Goal: Task Accomplishment & Management: Complete application form

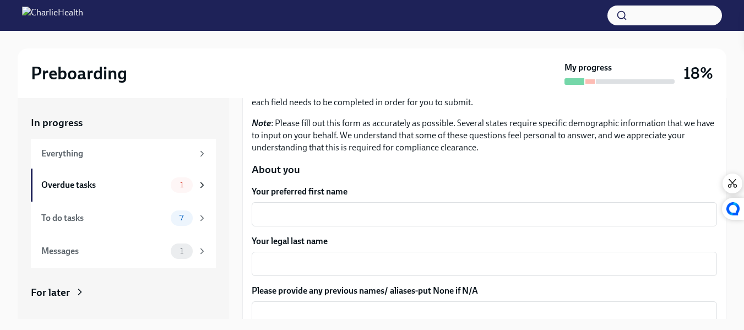
scroll to position [82, 0]
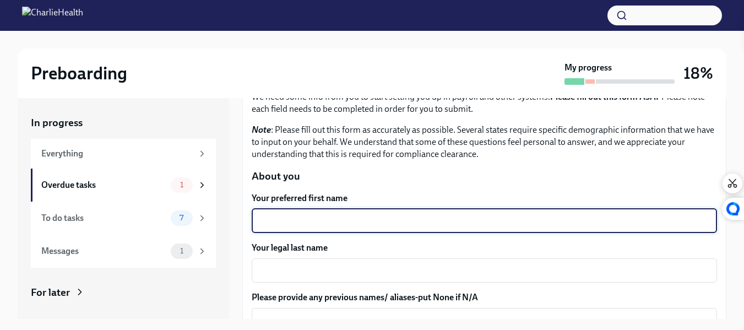
click at [311, 218] on textarea "Your preferred first name" at bounding box center [484, 220] width 452 height 13
type textarea "[PERSON_NAME]"
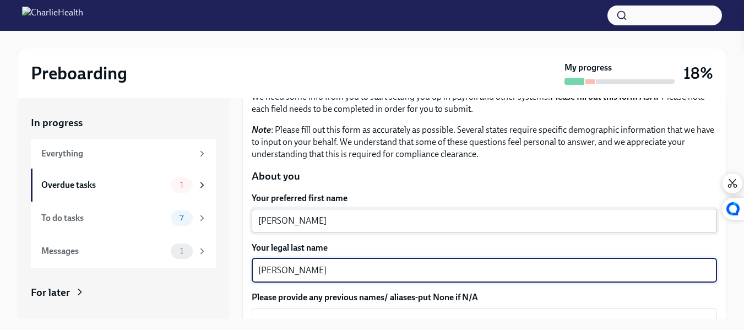
type textarea "[PERSON_NAME]"
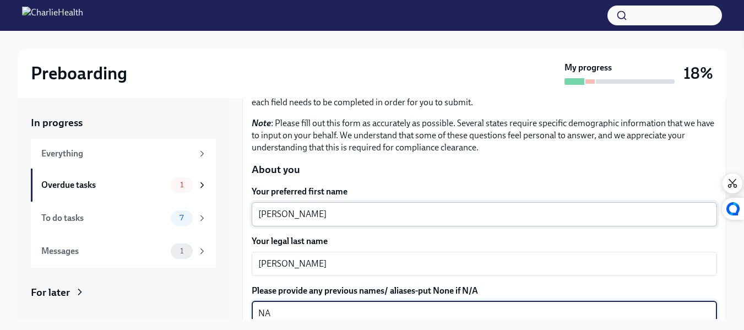
type textarea "NA"
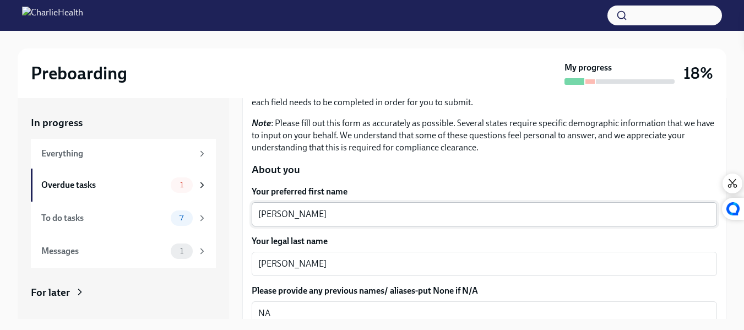
scroll to position [241, 0]
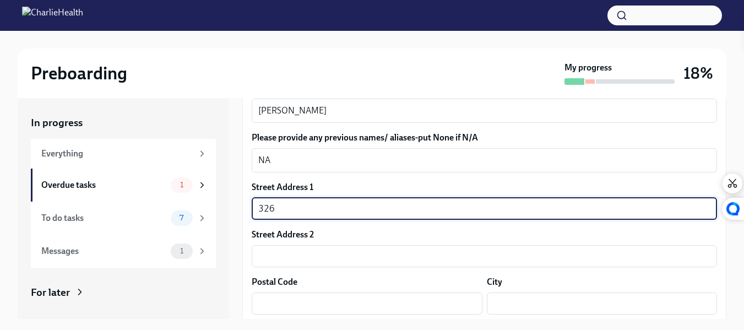
type input "[STREET_ADDRESS]"
type input "30052"
type input "[GEOGRAPHIC_DATA]"
type input "GA"
type input "US"
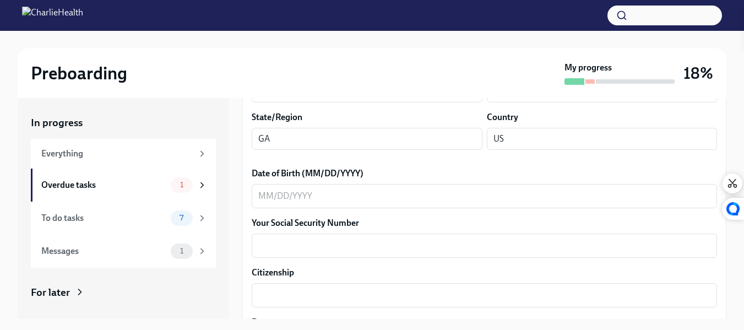
scroll to position [457, 0]
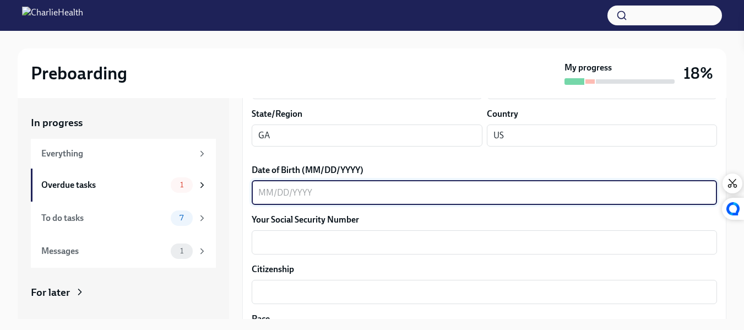
click at [270, 194] on textarea "Date of Birth (MM/DD/YYYY)" at bounding box center [484, 192] width 452 height 13
type textarea "[DATE]"
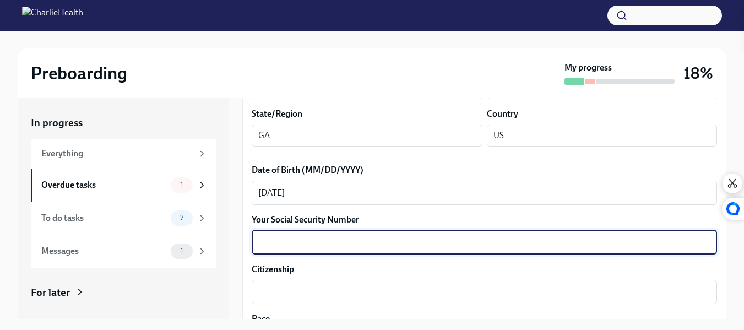
click at [273, 238] on textarea "Your Social Security Number" at bounding box center [484, 242] width 452 height 13
type textarea "144706808"
click at [280, 283] on div "x ​" at bounding box center [484, 292] width 465 height 24
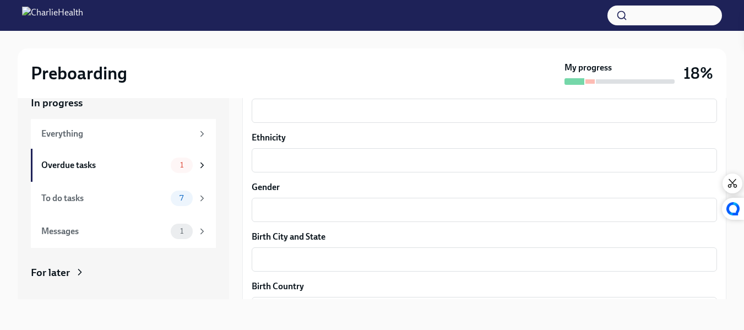
scroll to position [639, 0]
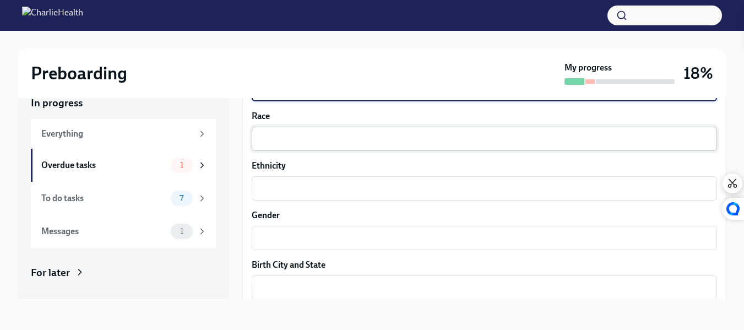
type textarea "US"
click at [351, 143] on textarea "Race" at bounding box center [484, 138] width 452 height 13
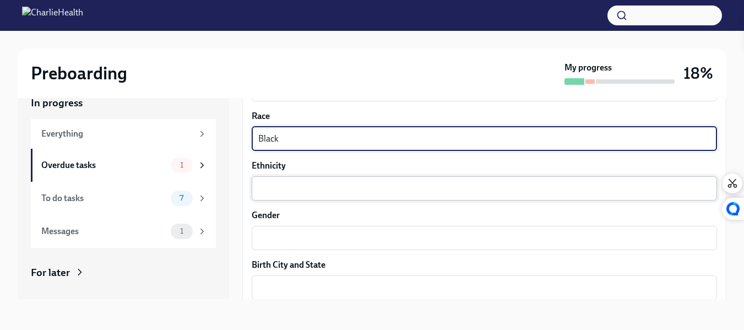
type textarea "Black"
click at [280, 186] on textarea "Ethnicity" at bounding box center [484, 188] width 452 height 13
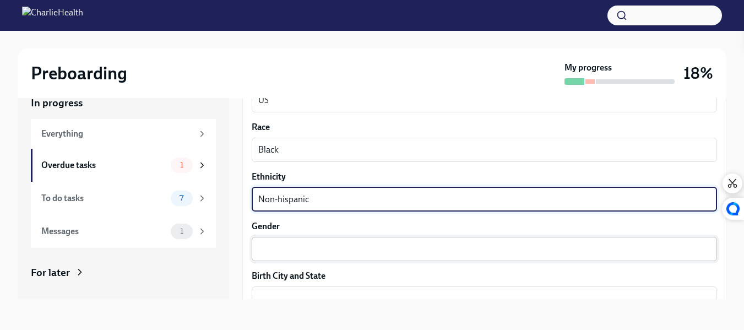
scroll to position [628, 0]
click at [276, 234] on div "Gender [DEMOGRAPHIC_DATA] ​" at bounding box center [484, 241] width 465 height 41
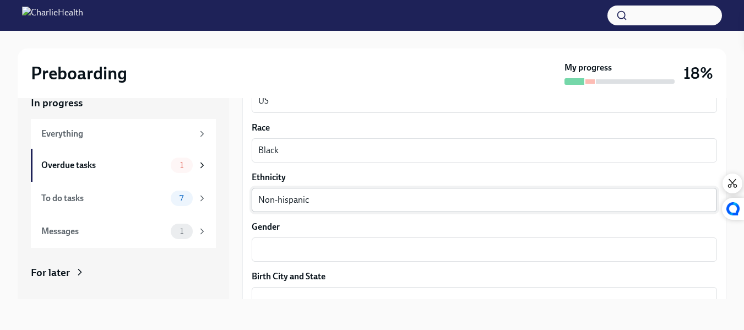
click at [290, 198] on textarea "Non-hispanic" at bounding box center [484, 199] width 452 height 13
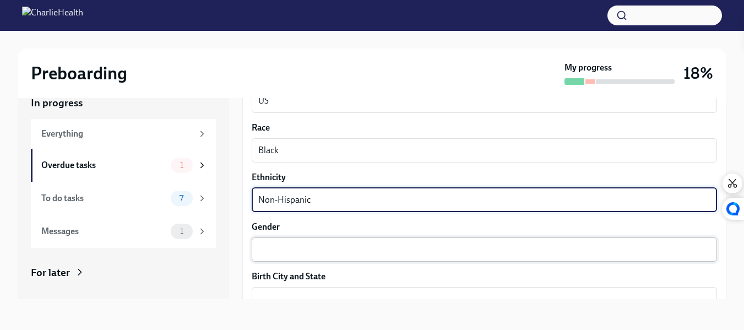
type textarea "Non-Hispanic"
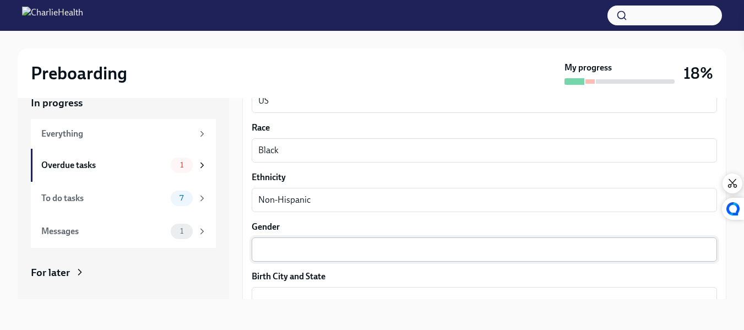
click at [279, 240] on div "x ​" at bounding box center [484, 249] width 465 height 24
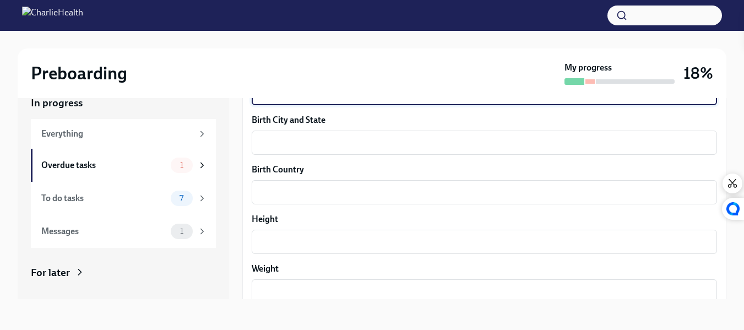
scroll to position [778, 0]
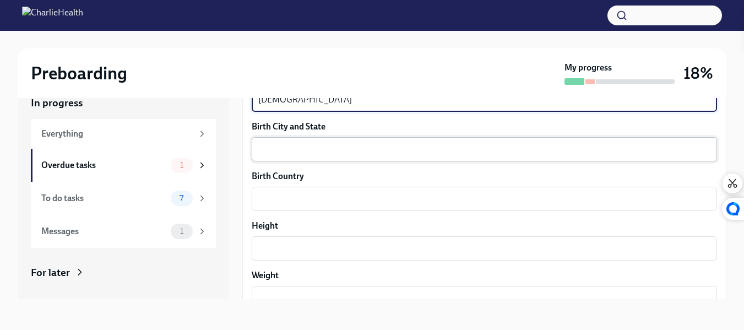
type textarea "[DEMOGRAPHIC_DATA]"
click at [319, 155] on textarea "Birth City and State" at bounding box center [484, 149] width 452 height 13
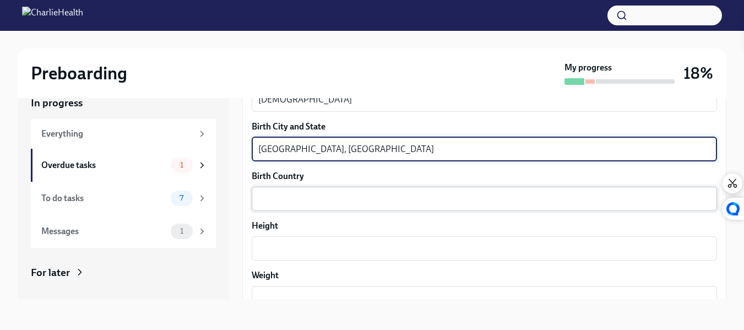
type textarea "[GEOGRAPHIC_DATA], [GEOGRAPHIC_DATA]"
click at [276, 204] on textarea "Birth Country" at bounding box center [484, 198] width 452 height 13
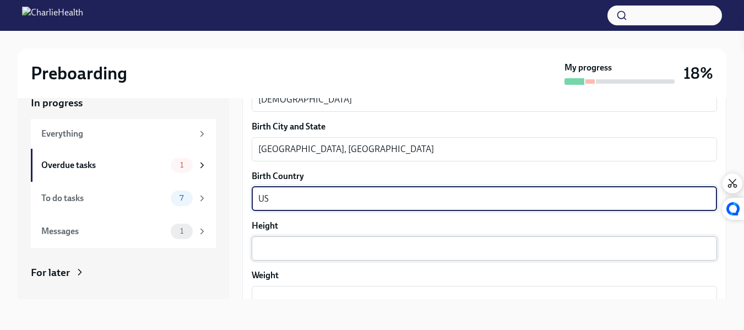
type textarea "US"
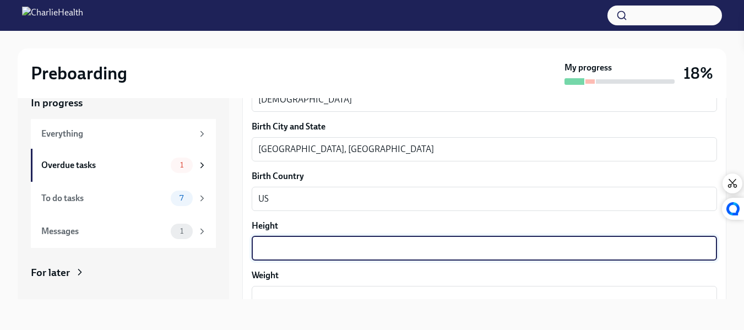
click at [273, 243] on textarea "Height" at bounding box center [484, 248] width 452 height 13
type textarea "5'8"
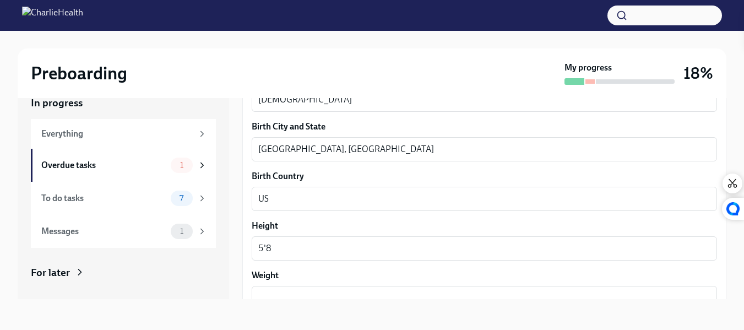
click at [272, 306] on div "In progress Everything Overdue tasks 1 To do tasks 7 Messages 1 For later Archi…" at bounding box center [372, 197] width 709 height 238
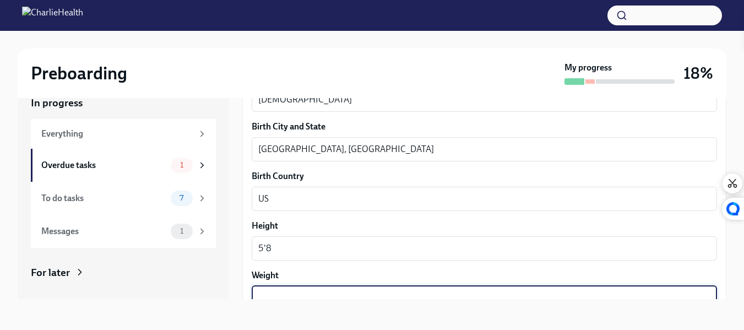
click at [270, 293] on textarea "Weight" at bounding box center [484, 297] width 452 height 13
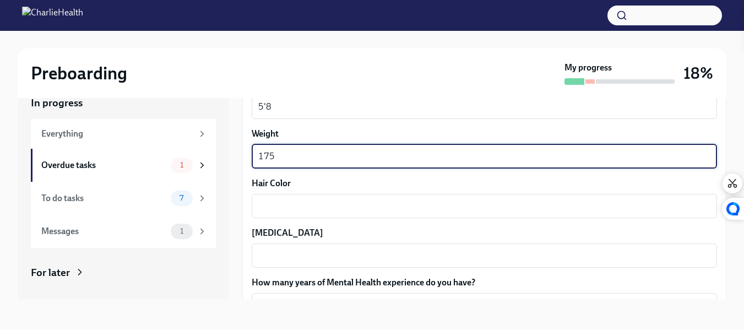
scroll to position [930, 0]
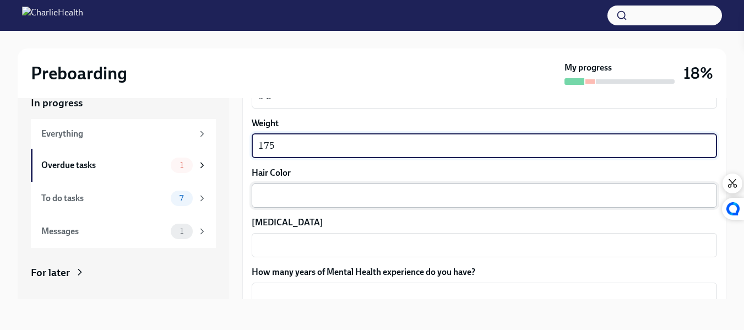
type textarea "175"
click at [351, 199] on textarea "Hair Color" at bounding box center [484, 195] width 452 height 13
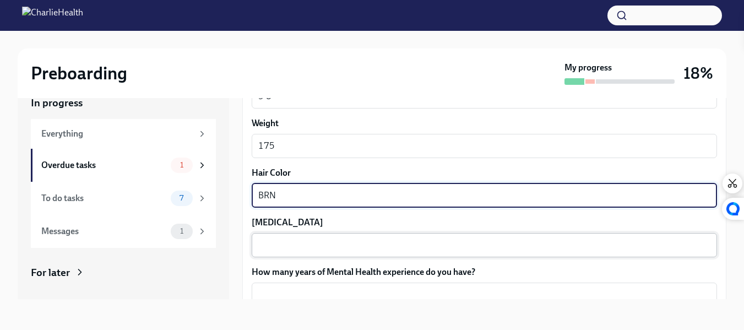
type textarea "BRN"
click at [301, 246] on textarea "[MEDICAL_DATA]" at bounding box center [484, 244] width 452 height 13
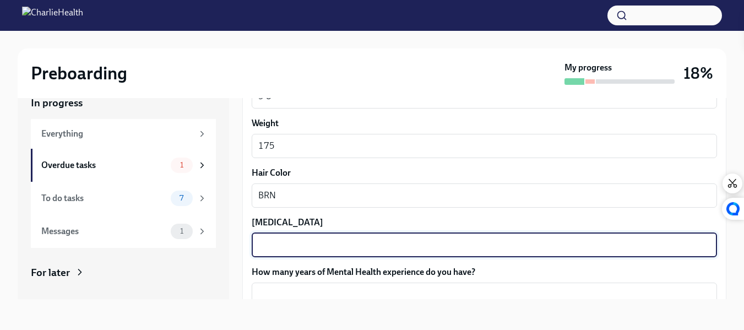
click at [301, 246] on textarea "[MEDICAL_DATA]" at bounding box center [484, 244] width 452 height 13
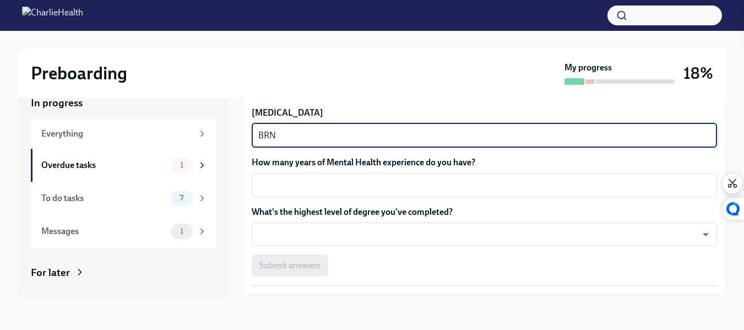
scroll to position [1046, 0]
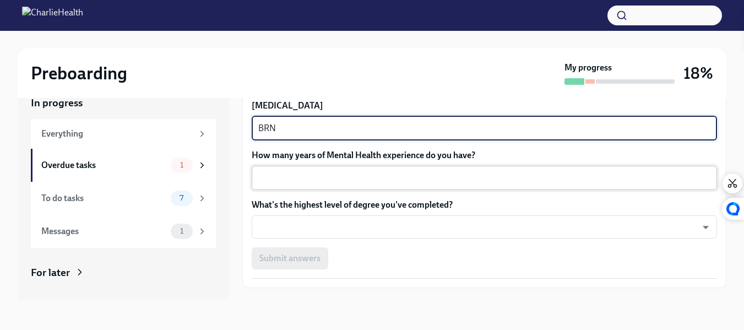
type textarea "BRN"
click at [369, 181] on textarea "How many years of Mental Health experience do you have?" at bounding box center [484, 177] width 452 height 13
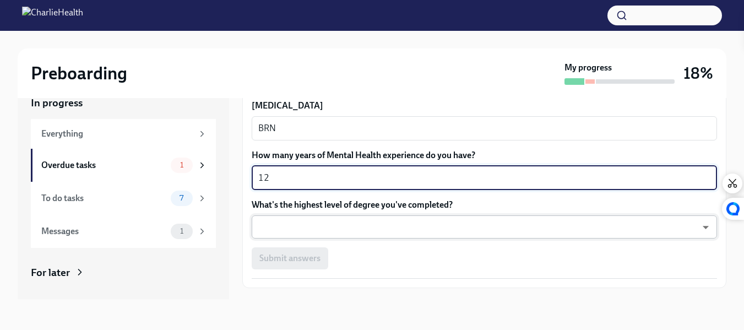
type textarea "12"
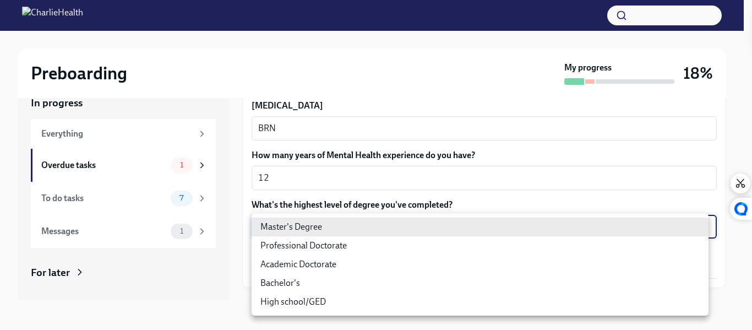
click at [314, 220] on body "Preboarding My progress 18% In progress Everything Overdue tasks 1 To do tasks …" at bounding box center [376, 155] width 752 height 350
click at [312, 243] on li "Professional Doctorate" at bounding box center [480, 245] width 457 height 19
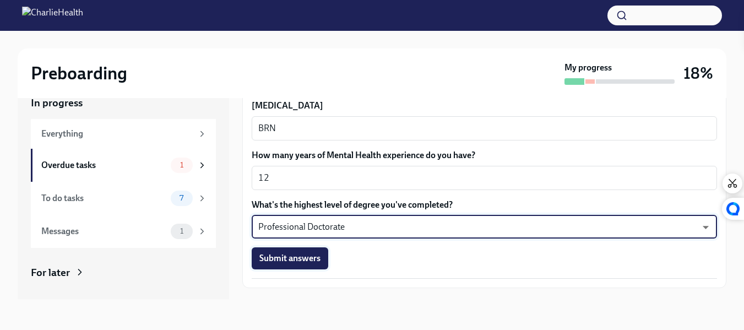
click at [280, 262] on span "Submit answers" at bounding box center [289, 258] width 61 height 11
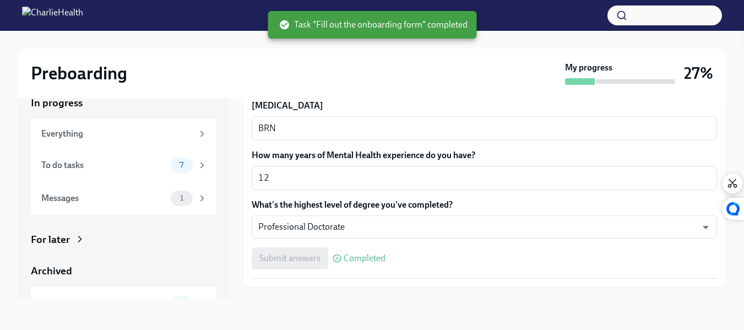
scroll to position [1071, 0]
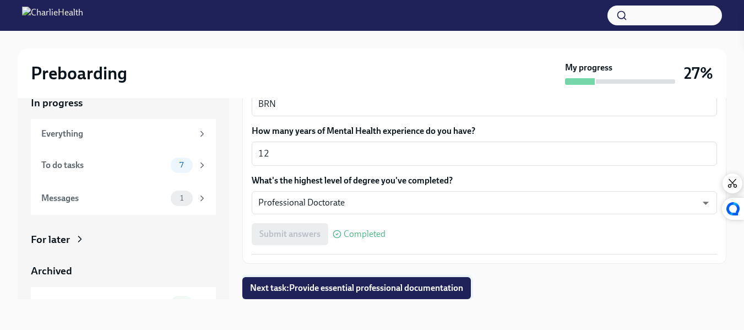
click at [361, 286] on span "Next task : Provide essential professional documentation" at bounding box center [356, 288] width 213 height 11
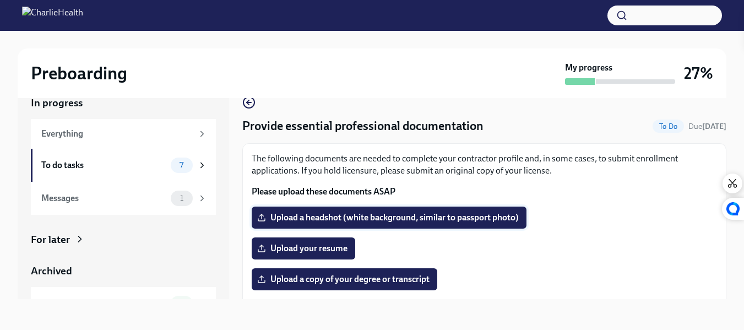
click at [299, 220] on span "Upload a headshot (white background, similar to passport photo)" at bounding box center [388, 217] width 259 height 11
click at [0, 0] on input "Upload a headshot (white background, similar to passport photo)" at bounding box center [0, 0] width 0 height 0
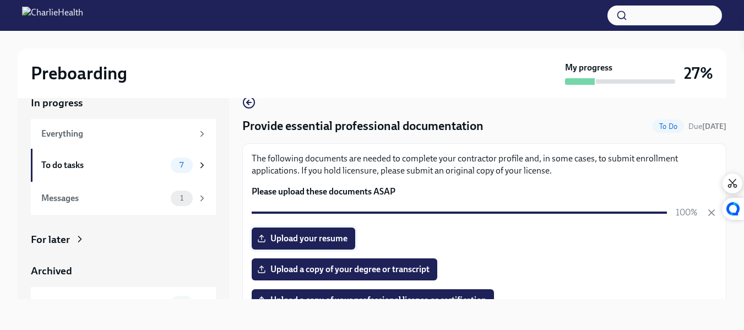
click at [288, 236] on span "Upload your resume" at bounding box center [303, 238] width 88 height 11
click at [0, 0] on input "Upload your resume" at bounding box center [0, 0] width 0 height 0
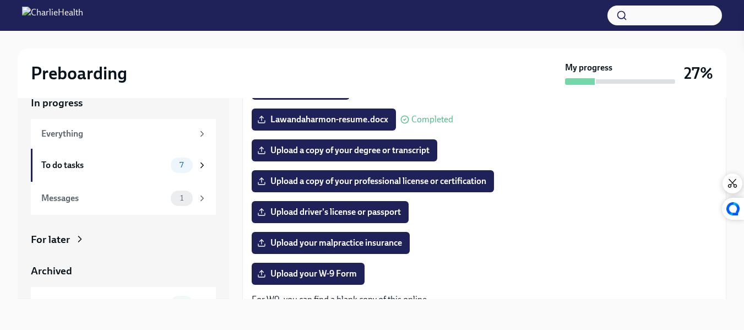
scroll to position [131, 0]
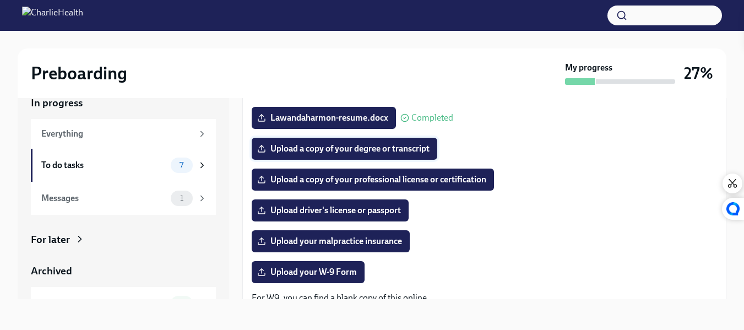
click at [363, 149] on span "Upload a copy of your degree or transcript" at bounding box center [344, 148] width 170 height 11
click at [0, 0] on input "Upload a copy of your degree or transcript" at bounding box center [0, 0] width 0 height 0
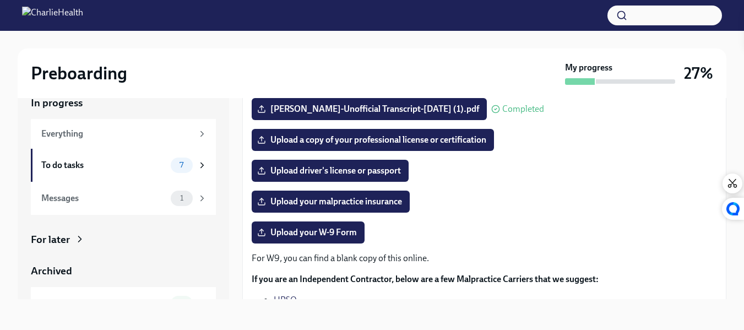
scroll to position [159, 0]
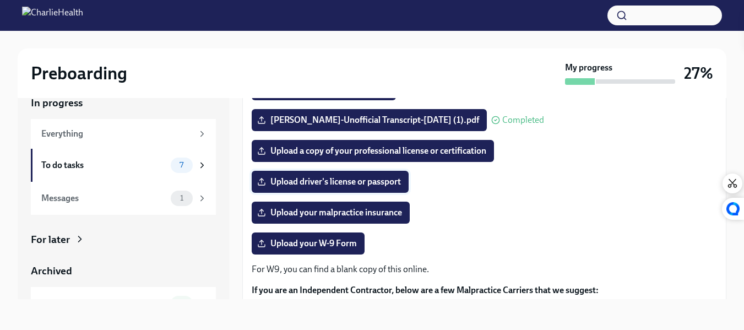
click at [317, 178] on span "Upload driver's license or passport" at bounding box center [330, 181] width 142 height 11
click at [0, 0] on input "Upload driver's license or passport" at bounding box center [0, 0] width 0 height 0
click at [324, 244] on span "Upload your W-9 Form" at bounding box center [307, 243] width 97 height 11
click at [0, 0] on input "Upload your W-9 Form" at bounding box center [0, 0] width 0 height 0
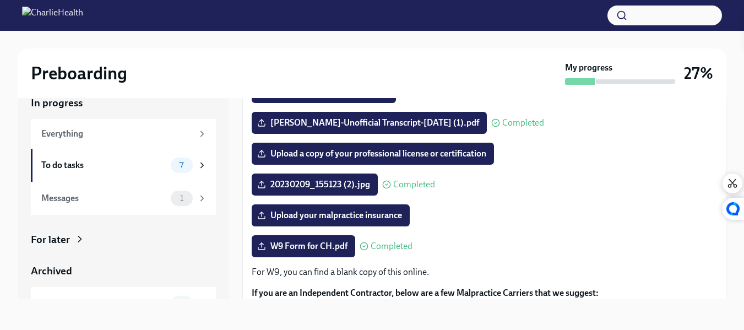
scroll to position [155, 0]
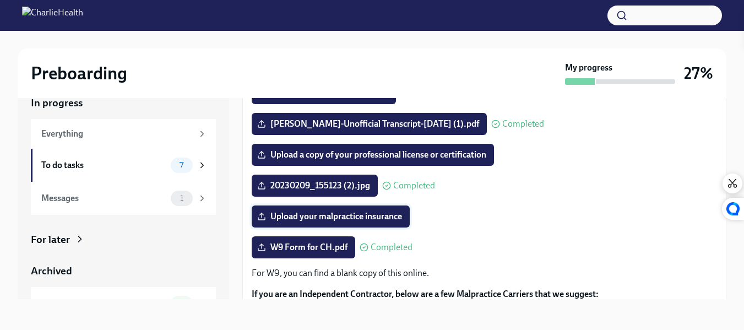
click at [372, 214] on span "Upload your malpractice insurance" at bounding box center [330, 216] width 143 height 11
click at [0, 0] on input "Upload your malpractice insurance" at bounding box center [0, 0] width 0 height 0
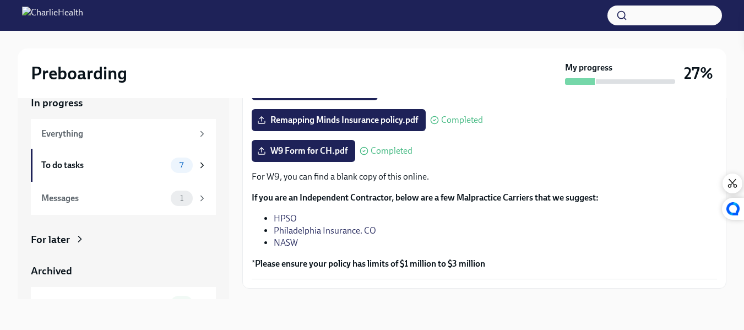
scroll to position [276, 0]
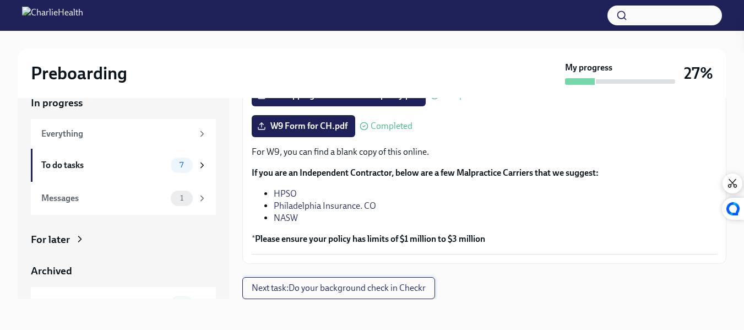
click at [382, 285] on span "Next task : Do your background check in Checkr" at bounding box center [339, 288] width 174 height 11
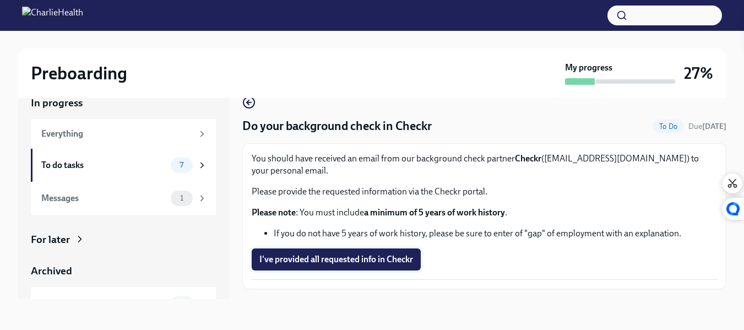
click at [352, 259] on span "I've provided all requested info in Checkr" at bounding box center [336, 259] width 154 height 11
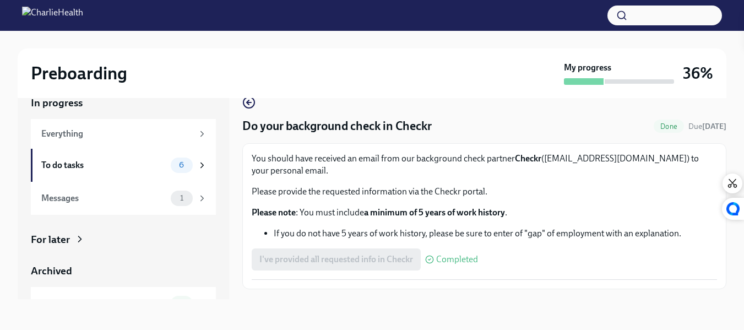
scroll to position [25, 0]
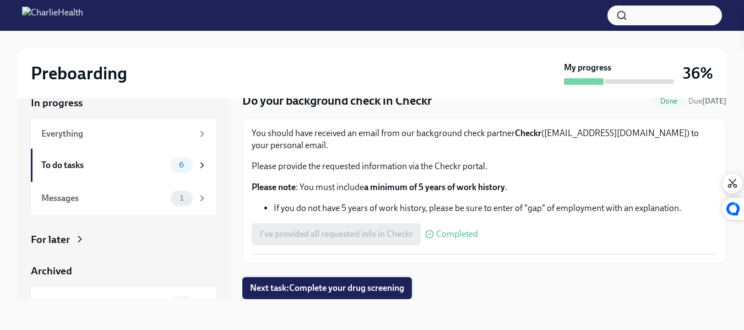
click at [344, 287] on span "Next task : Complete your drug screening" at bounding box center [327, 288] width 154 height 11
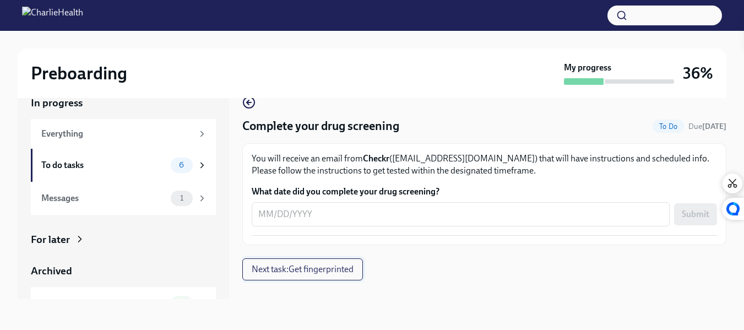
click at [318, 272] on span "Next task : Get fingerprinted" at bounding box center [303, 269] width 102 height 11
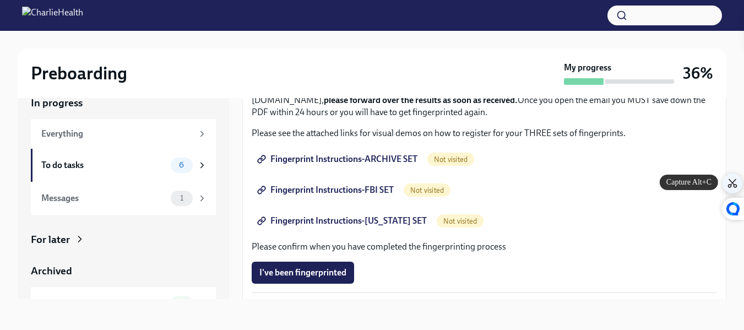
scroll to position [126, 0]
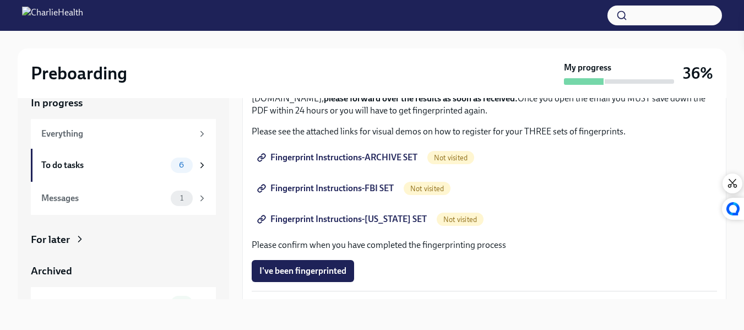
click at [365, 155] on span "Fingerprint Instructions-ARCHIVE SET" at bounding box center [338, 157] width 158 height 11
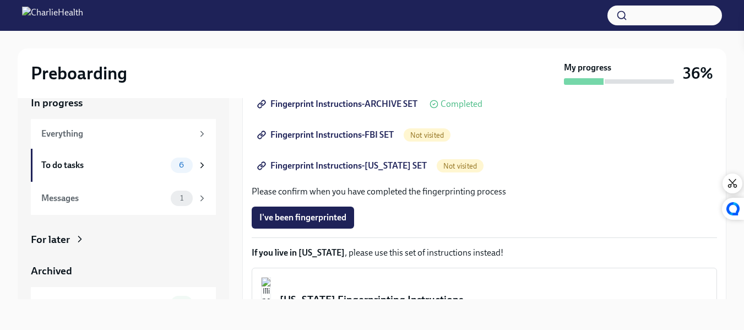
scroll to position [187, 0]
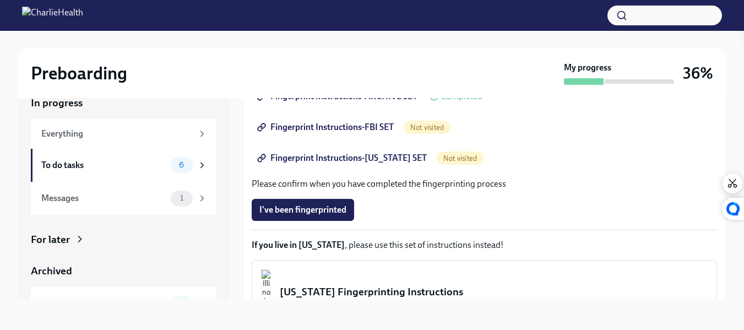
click at [346, 154] on span "Fingerprint Instructions-[US_STATE] SET" at bounding box center [342, 158] width 167 height 11
click at [421, 124] on span "Not visited" at bounding box center [427, 127] width 47 height 8
click at [350, 126] on span "Fingerprint Instructions-FBI SET" at bounding box center [326, 127] width 134 height 11
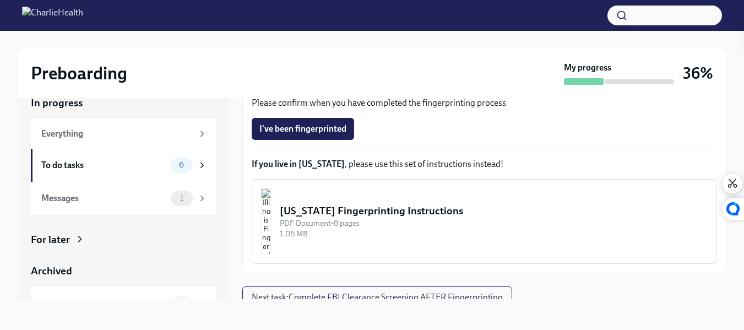
scroll to position [278, 0]
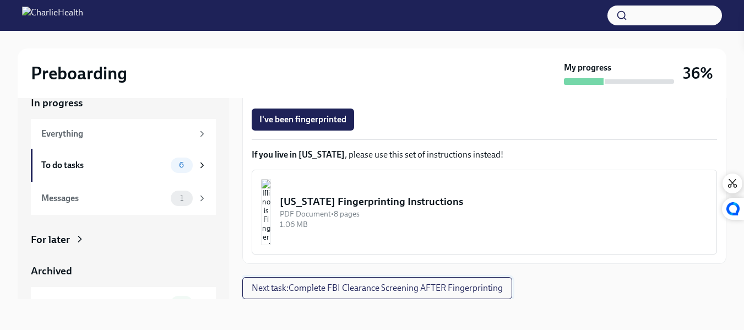
click at [399, 285] on span "Next task : Complete FBI Clearance Screening AFTER Fingerprinting" at bounding box center [377, 288] width 251 height 11
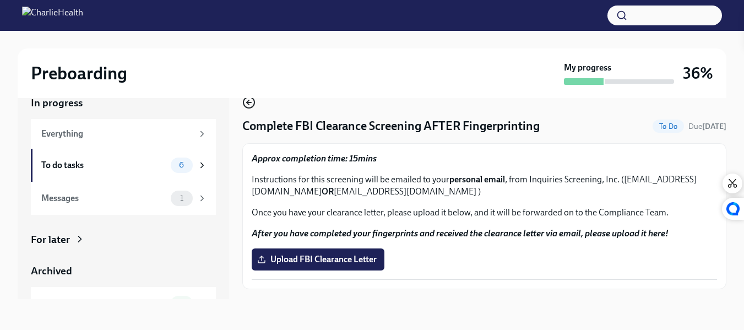
click at [252, 100] on icon "button" at bounding box center [248, 102] width 13 height 13
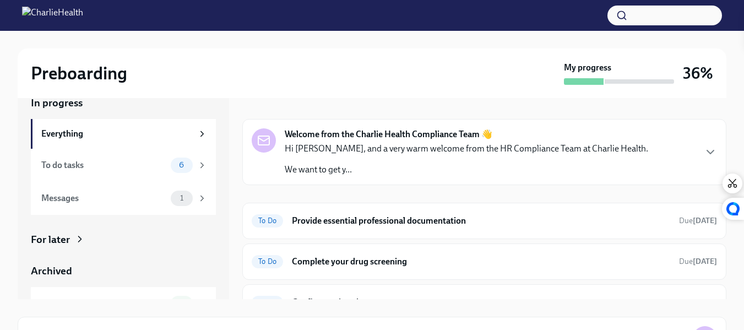
scroll to position [157, 0]
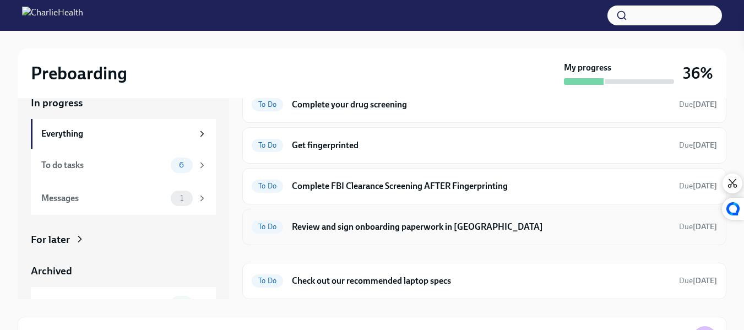
click at [357, 230] on h6 "Review and sign onboarding paperwork in [GEOGRAPHIC_DATA]" at bounding box center [481, 227] width 378 height 12
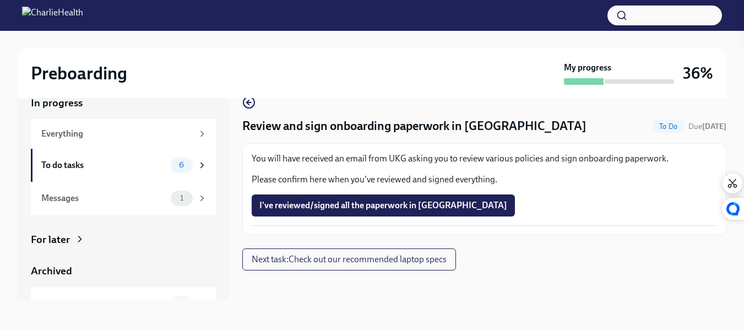
click at [357, 230] on div "You will have received an email from UKG asking you to review various policies …" at bounding box center [484, 189] width 484 height 92
click at [341, 261] on span "Next task : Check out our recommended laptop specs" at bounding box center [349, 259] width 195 height 11
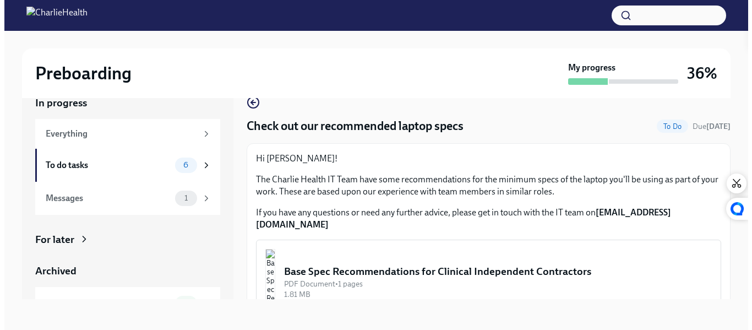
scroll to position [23, 0]
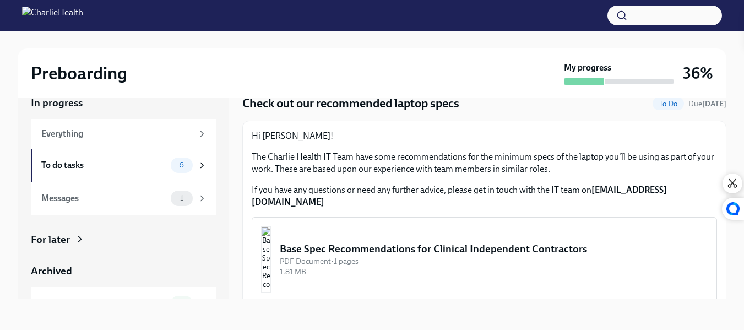
click at [360, 242] on div "Base Spec Recommendations for Clinical Independent Contractors" at bounding box center [494, 249] width 428 height 14
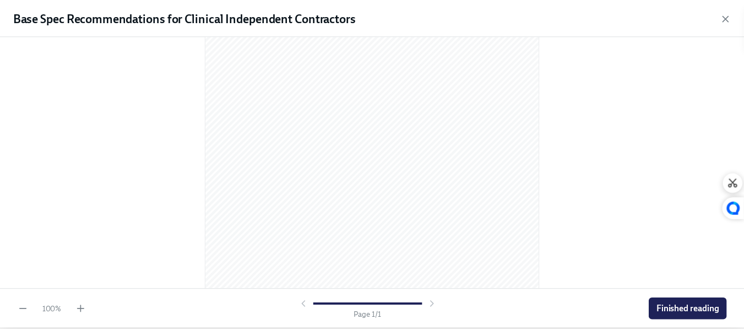
scroll to position [201, 0]
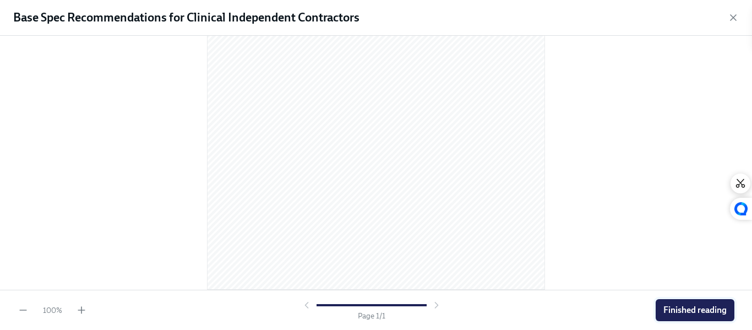
click at [701, 312] on span "Finished reading" at bounding box center [695, 310] width 63 height 11
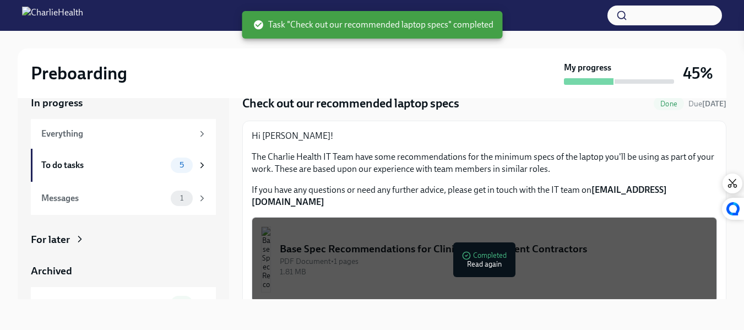
click at [701, 312] on div "In progress Everything To do tasks 5 Messages 1 For later Archived Completed ta…" at bounding box center [372, 197] width 709 height 238
click at [186, 193] on div "1" at bounding box center [189, 198] width 36 height 15
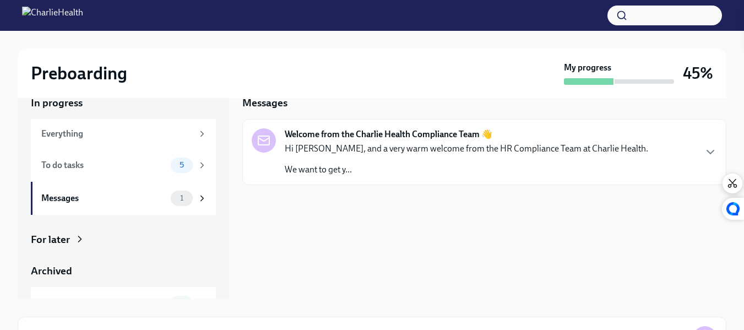
drag, startPoint x: 705, startPoint y: 153, endPoint x: 712, endPoint y: 151, distance: 7.5
click at [712, 151] on icon "button" at bounding box center [710, 151] width 13 height 13
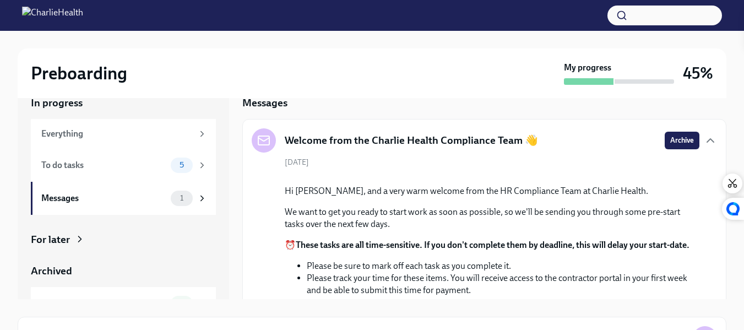
scroll to position [156, 0]
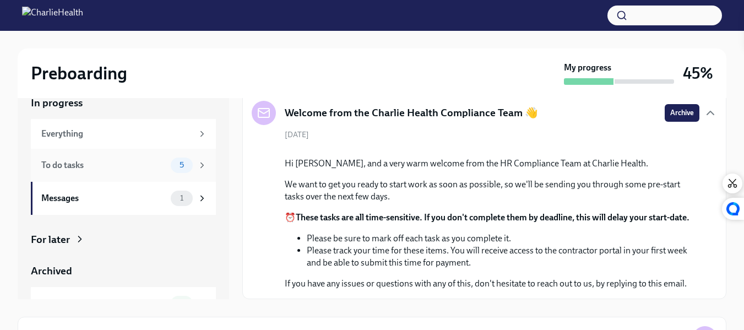
click at [159, 163] on div "To do tasks 5" at bounding box center [124, 165] width 166 height 15
